Goal: Register for event/course

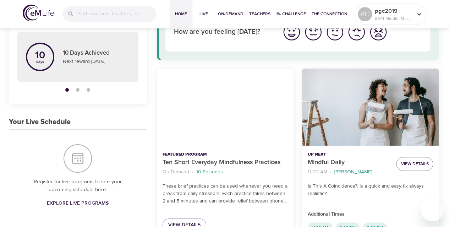
scroll to position [72, 0]
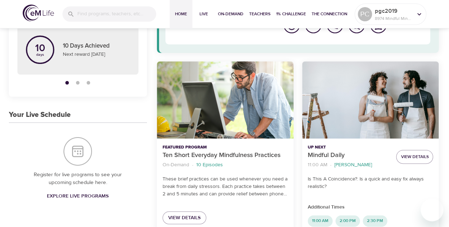
click at [87, 194] on span "Explore Live Programs" at bounding box center [78, 196] width 62 height 9
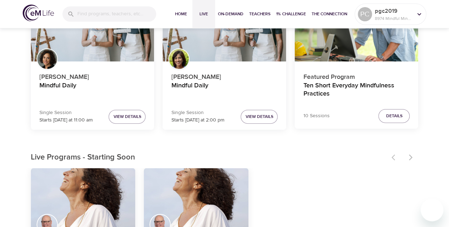
scroll to position [99, 0]
click at [130, 117] on span "View Details" at bounding box center [127, 116] width 28 height 7
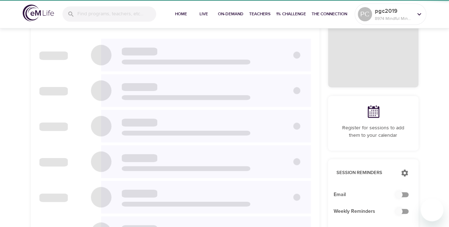
checkbox input "true"
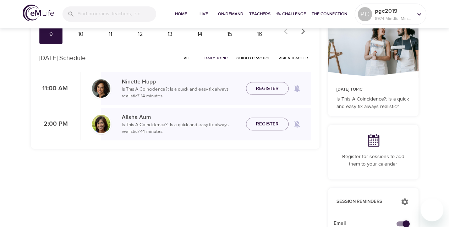
scroll to position [59, 0]
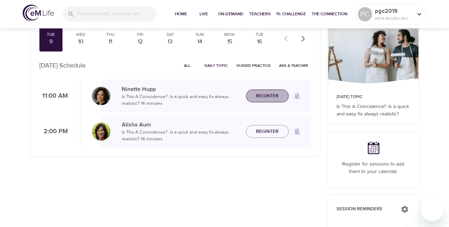
click at [263, 91] on button "Register" at bounding box center [267, 95] width 43 height 13
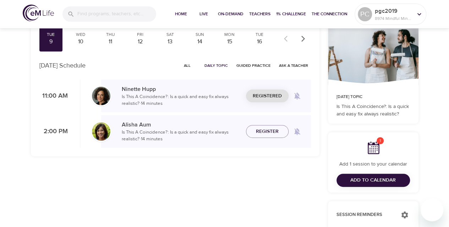
click at [348, 177] on span "Add to Calendar" at bounding box center [373, 180] width 62 height 9
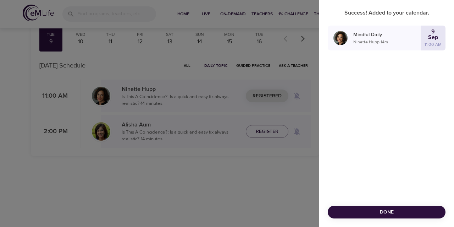
click at [393, 209] on span "Done" at bounding box center [386, 212] width 106 height 9
